Goal: Feedback & Contribution: Contribute content

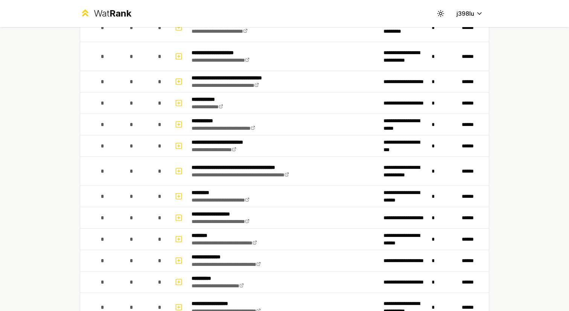
scroll to position [2135, 0]
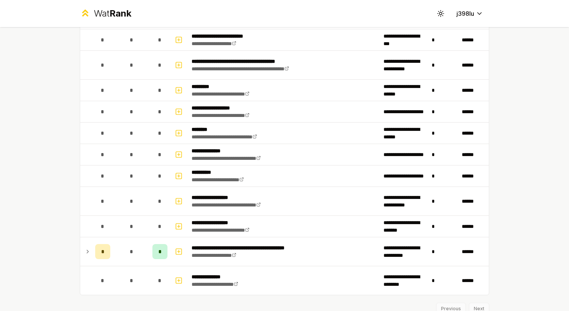
click at [142, 227] on td "*" at bounding box center [131, 226] width 36 height 21
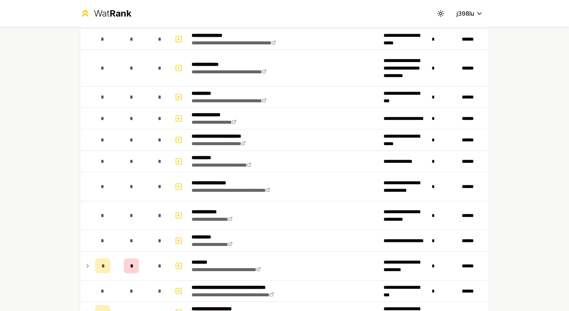
scroll to position [0, 0]
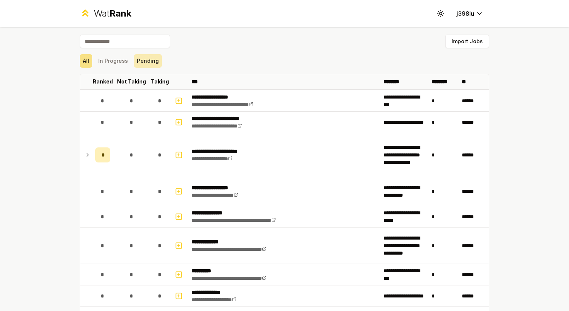
click at [139, 61] on button "Pending" at bounding box center [148, 61] width 28 height 14
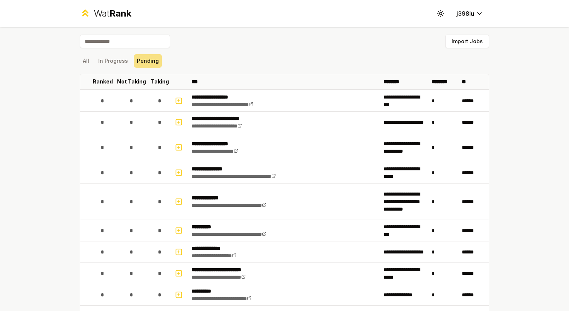
click at [83, 56] on button "All" at bounding box center [86, 61] width 12 height 14
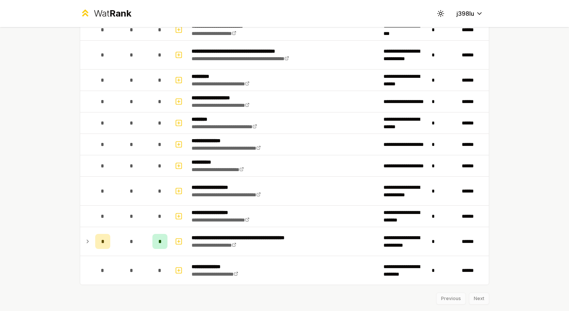
scroll to position [2166, 0]
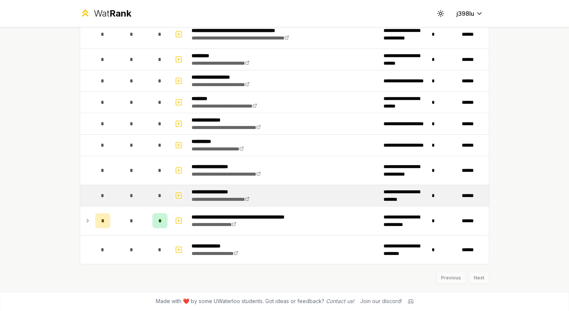
click at [183, 198] on button "button" at bounding box center [179, 196] width 11 height 12
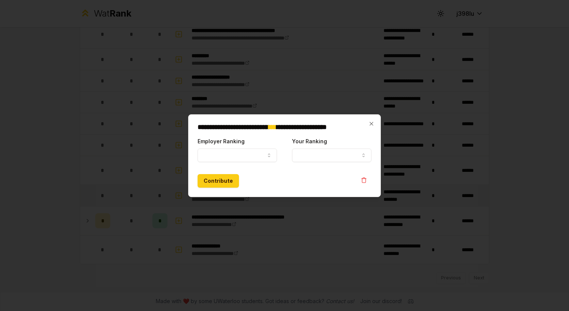
select select
click at [198, 148] on div "Employer Ranking ***** ******" at bounding box center [237, 150] width 79 height 26
click at [205, 152] on button "Employer Ranking" at bounding box center [237, 156] width 79 height 14
select select "******"
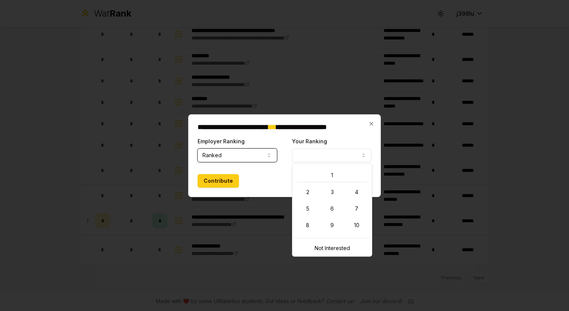
click at [302, 160] on button "Your Ranking" at bounding box center [331, 156] width 79 height 14
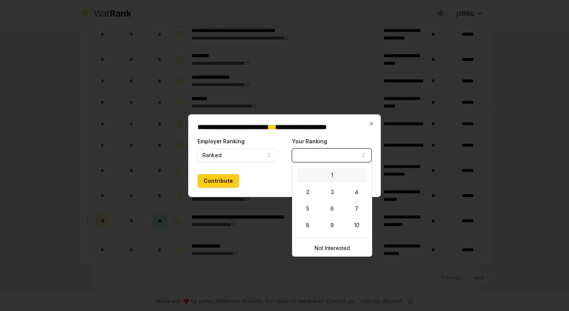
select select "*"
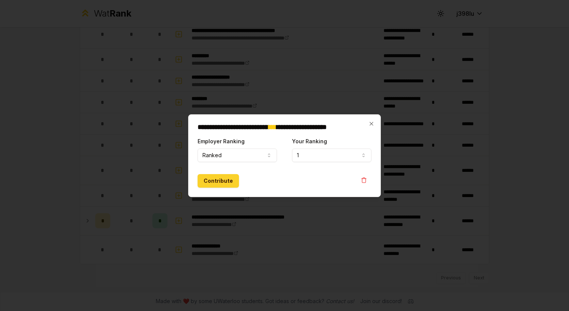
click at [222, 186] on button "Contribute" at bounding box center [218, 181] width 41 height 14
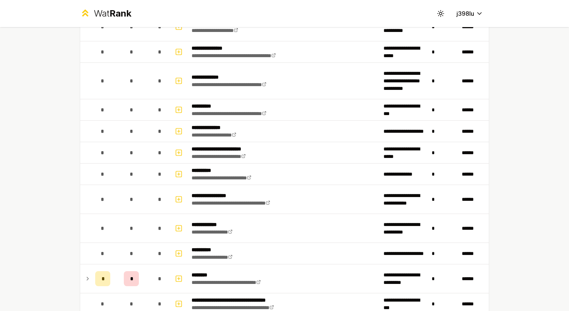
scroll to position [0, 0]
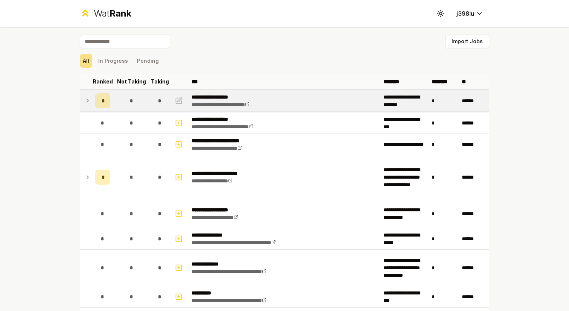
click at [92, 98] on td "*" at bounding box center [102, 100] width 21 height 21
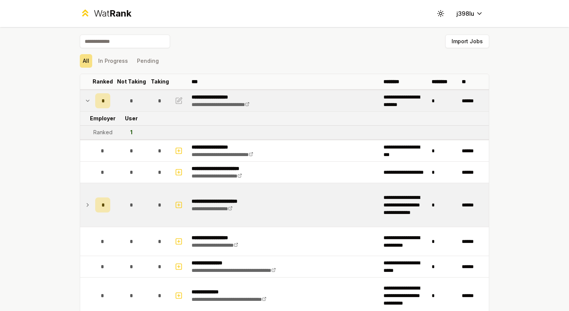
click at [128, 195] on td "*" at bounding box center [131, 205] width 36 height 44
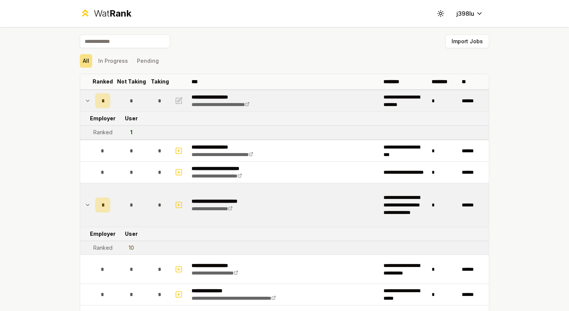
click at [128, 195] on td "*" at bounding box center [131, 205] width 36 height 44
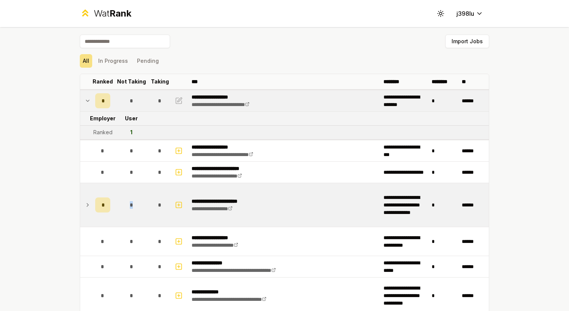
click at [128, 195] on td "*" at bounding box center [131, 205] width 36 height 44
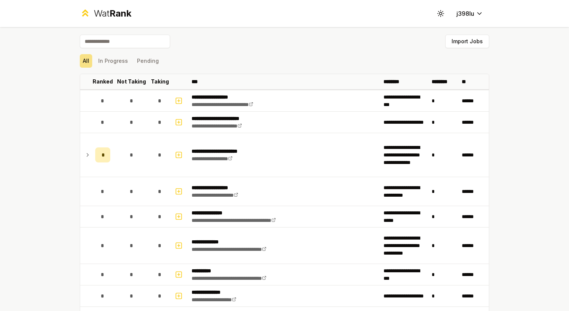
scroll to position [2161, 0]
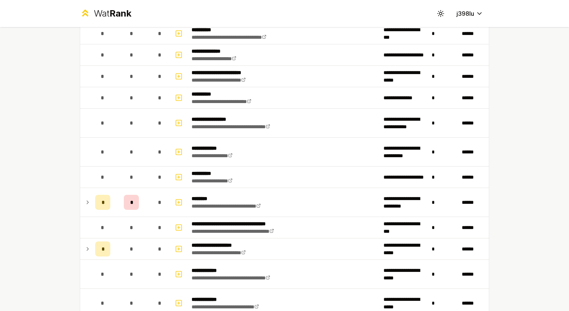
scroll to position [276, 0]
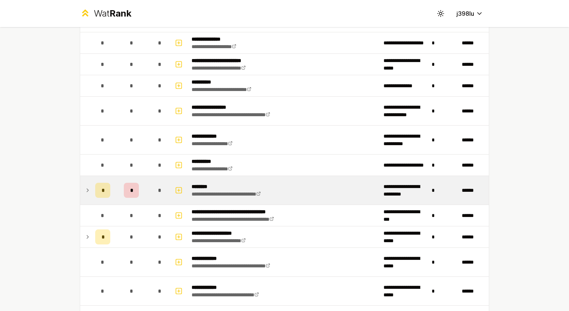
click at [114, 190] on td "*" at bounding box center [131, 190] width 36 height 29
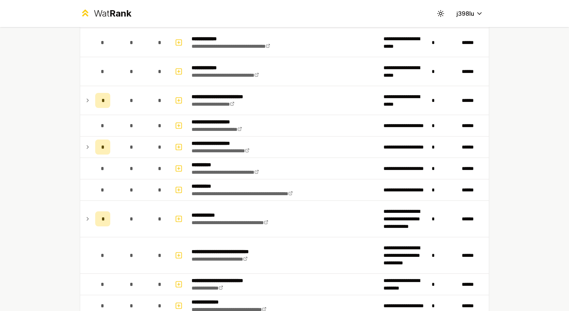
scroll to position [525, 0]
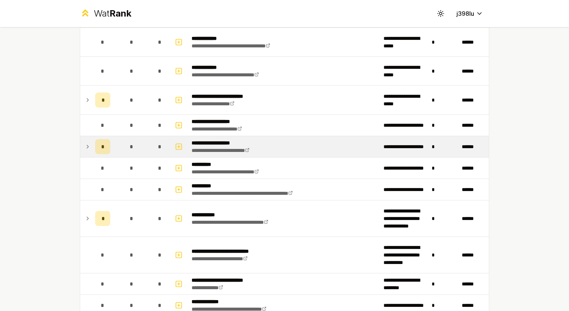
click at [99, 138] on td "*" at bounding box center [102, 146] width 21 height 21
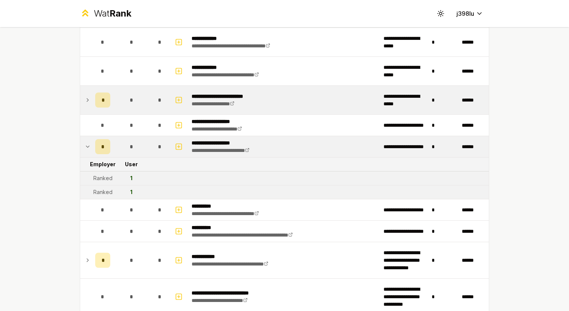
click at [99, 100] on div "*" at bounding box center [102, 100] width 15 height 15
